Goal: Use online tool/utility: Use online tool/utility

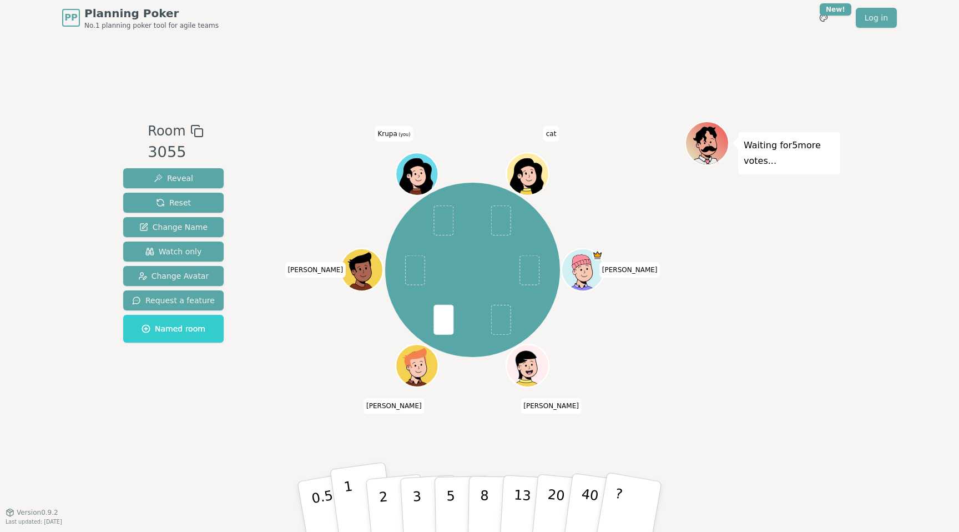
click at [356, 487] on button "1" at bounding box center [363, 507] width 66 height 90
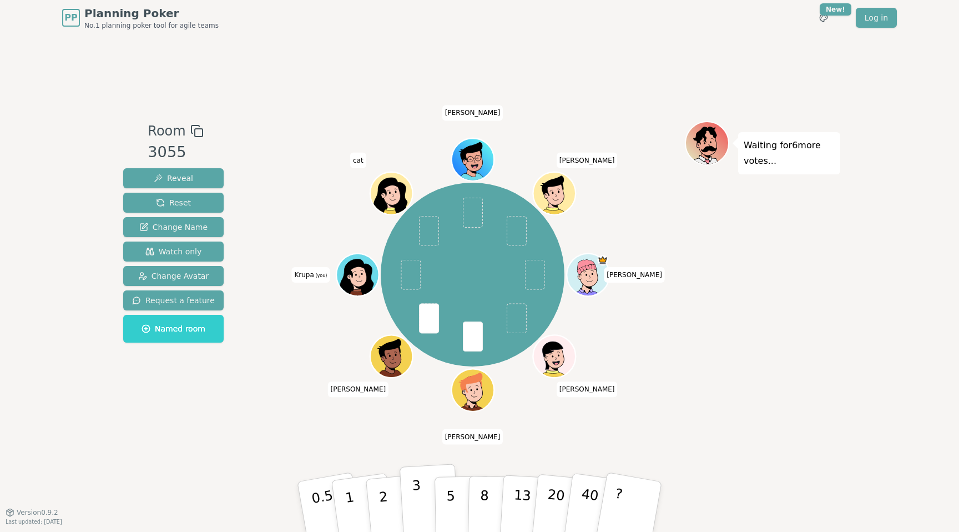
click at [417, 487] on p "3" at bounding box center [418, 507] width 12 height 60
click at [411, 486] on button "3" at bounding box center [430, 506] width 60 height 87
click at [378, 494] on button "2" at bounding box center [396, 507] width 63 height 88
click at [378, 485] on p "2" at bounding box center [384, 508] width 14 height 60
click at [386, 481] on button "2" at bounding box center [396, 507] width 63 height 88
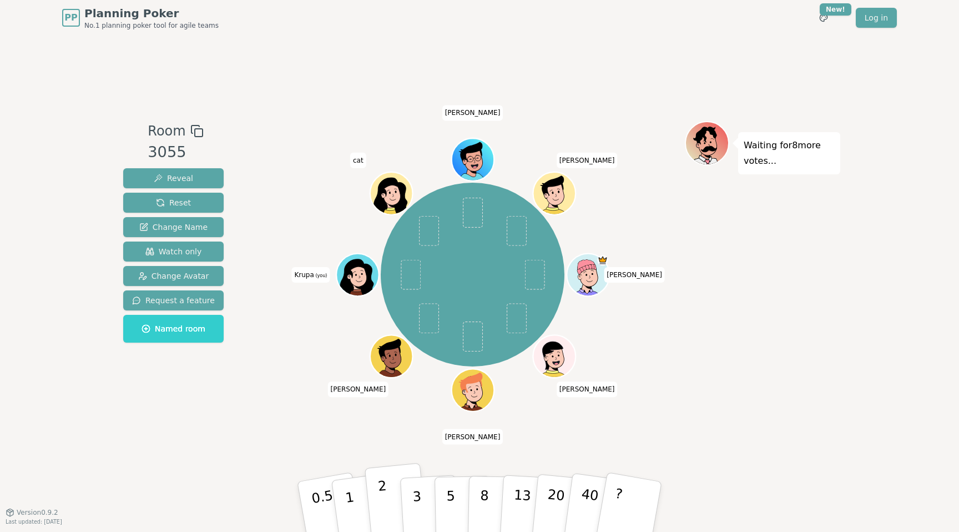
click at [382, 494] on p "2" at bounding box center [384, 508] width 14 height 60
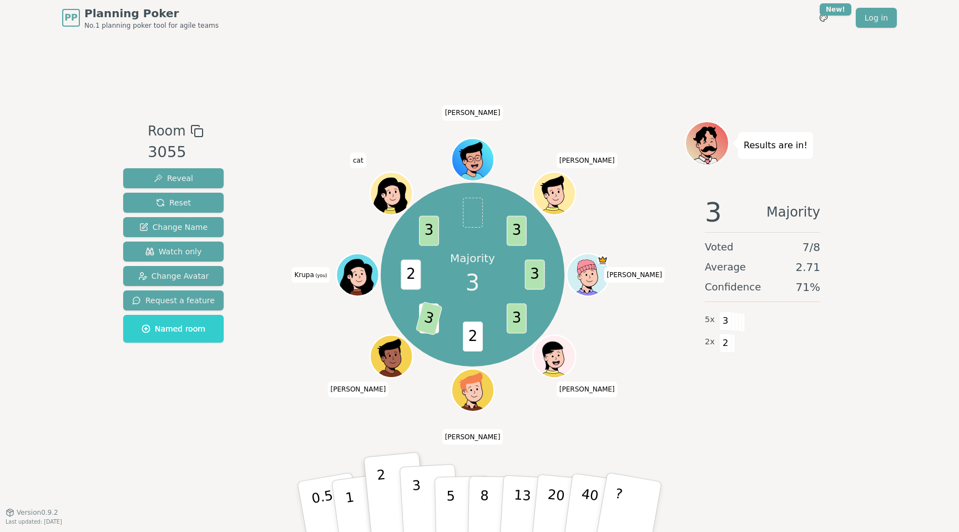
click at [413, 496] on p "3" at bounding box center [418, 507] width 12 height 60
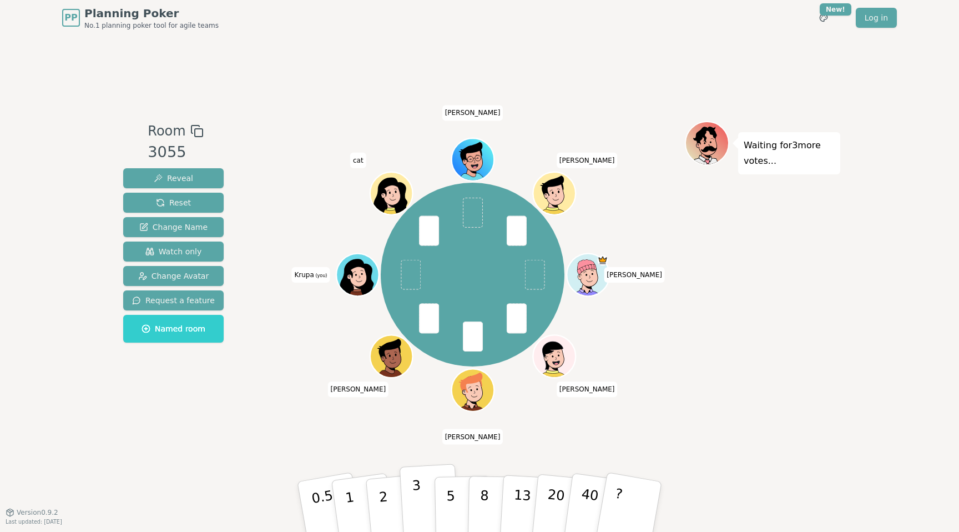
click at [427, 489] on button "3" at bounding box center [430, 506] width 60 height 87
click at [443, 489] on button "5" at bounding box center [463, 507] width 57 height 84
click at [420, 496] on p "3" at bounding box center [418, 507] width 12 height 60
click at [445, 485] on button "5" at bounding box center [463, 507] width 57 height 84
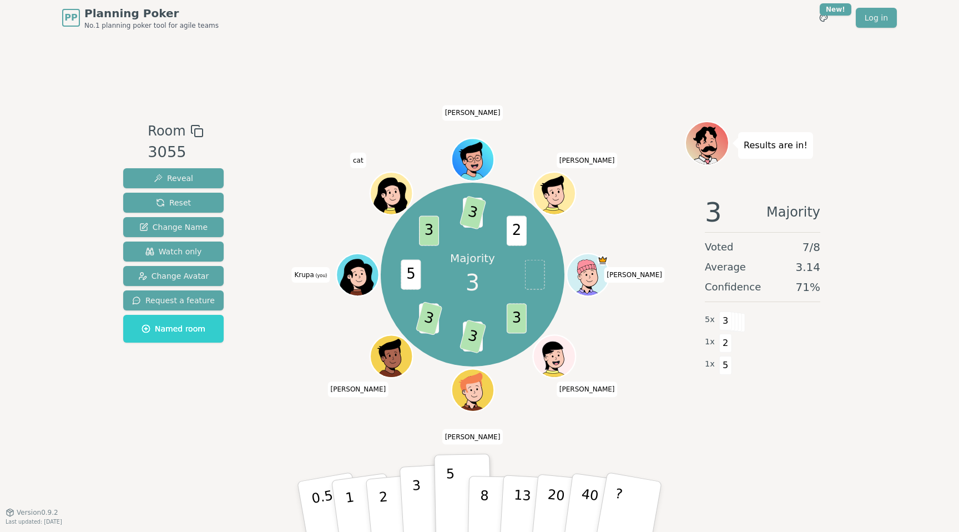
click at [410, 483] on button "3" at bounding box center [430, 506] width 60 height 87
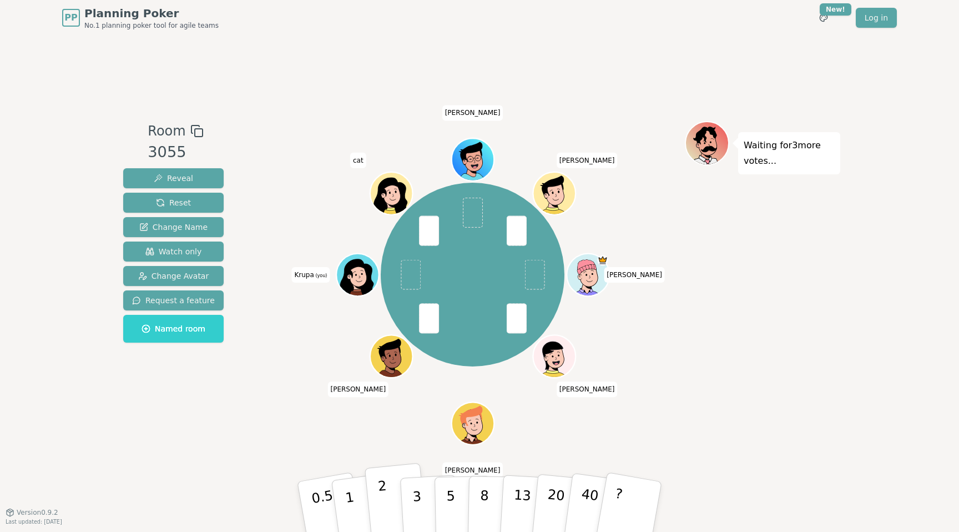
click at [382, 497] on p "2" at bounding box center [384, 508] width 14 height 60
click at [387, 481] on button "2" at bounding box center [396, 507] width 63 height 88
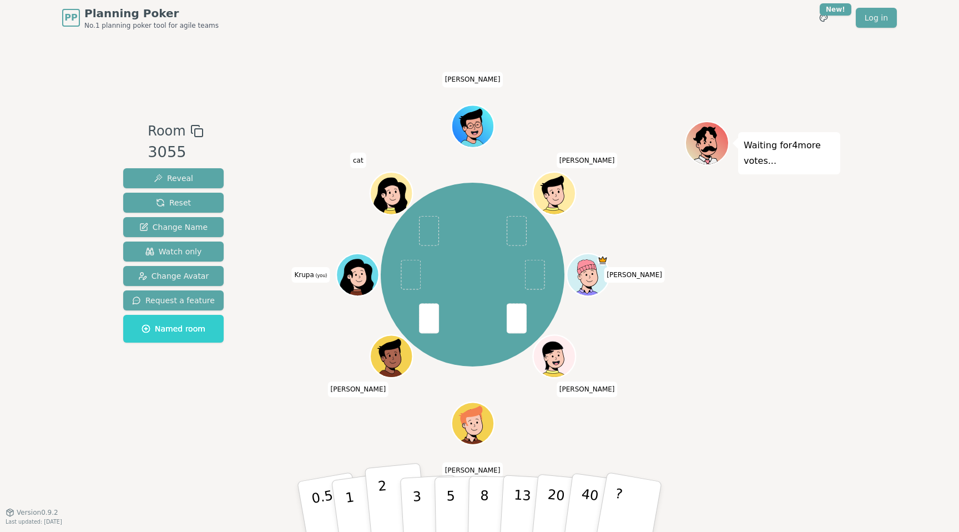
click at [381, 485] on p "2" at bounding box center [384, 508] width 14 height 60
click at [360, 491] on button "1" at bounding box center [363, 507] width 66 height 90
click at [378, 488] on p "2" at bounding box center [384, 508] width 14 height 60
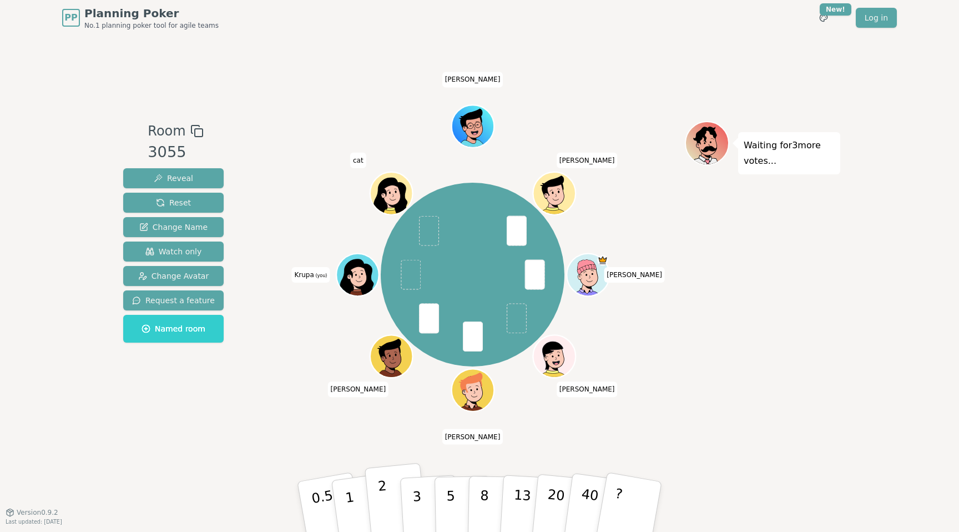
click at [376, 484] on button "2" at bounding box center [396, 507] width 63 height 88
click at [382, 508] on p "2" at bounding box center [384, 508] width 14 height 60
click at [382, 499] on p "2" at bounding box center [384, 508] width 14 height 60
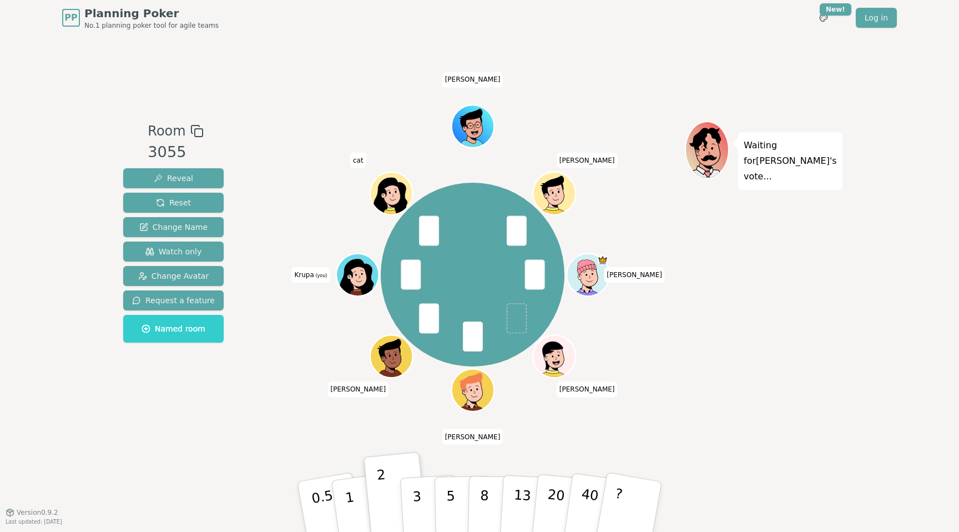
click at [374, 417] on div "[PERSON_NAME] [PERSON_NAME] [PERSON_NAME] (you) cat [PERSON_NAME]" at bounding box center [472, 273] width 425 height 305
